Goal: Task Accomplishment & Management: Manage account settings

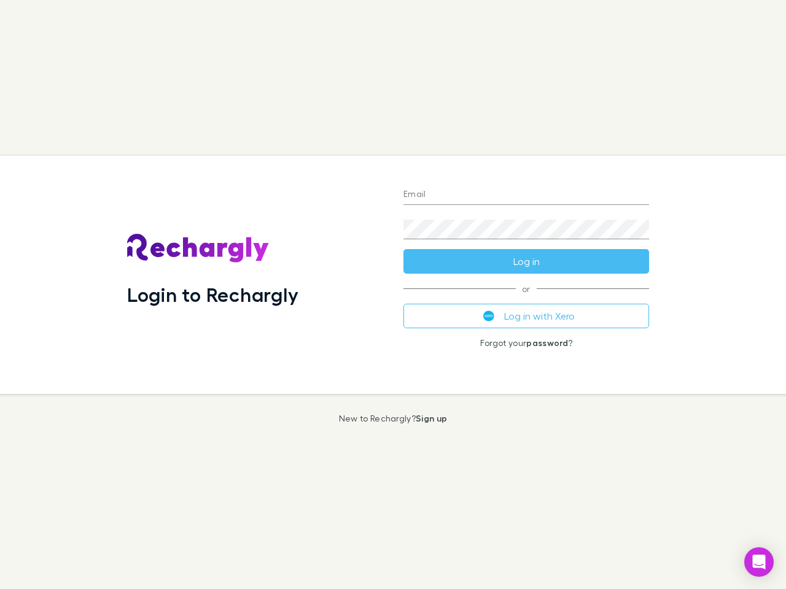
click at [393, 295] on div "Login to Rechargly" at bounding box center [255, 275] width 276 height 238
click at [526, 195] on input "Email" at bounding box center [526, 195] width 246 height 20
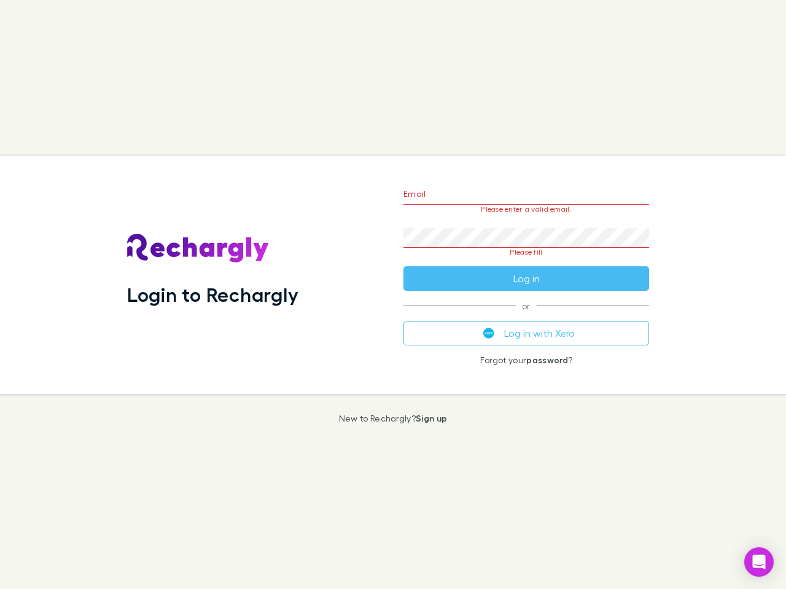
click at [526, 262] on form "Email Please enter a valid email. Password Please fill Log in" at bounding box center [526, 233] width 246 height 115
click at [526, 316] on div "Email Please enter a valid email. Password Please fill Log in or Log in with Xe…" at bounding box center [526, 275] width 265 height 238
click at [759, 562] on icon "Open Intercom Messenger" at bounding box center [759, 562] width 13 height 15
